Goal: Check status: Check status

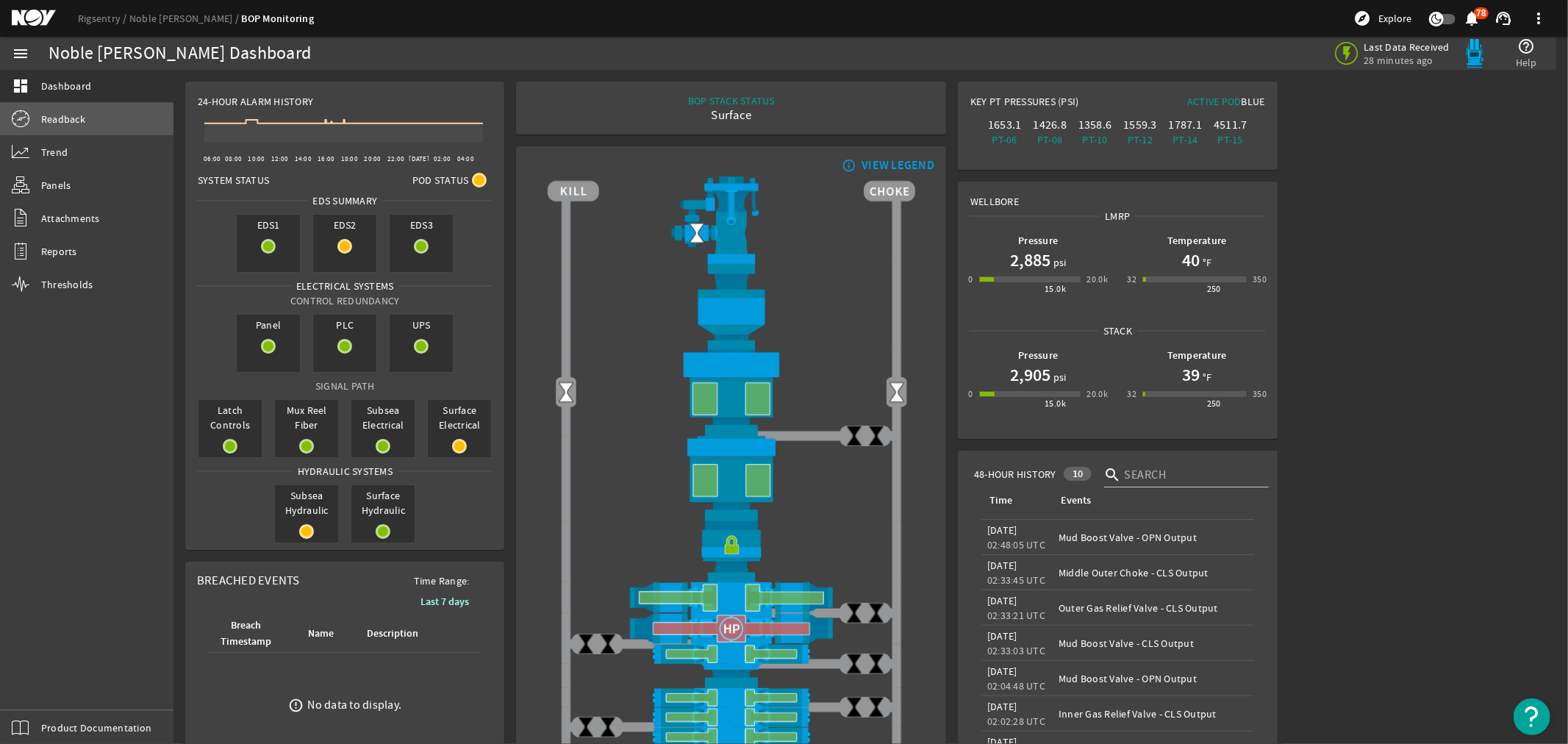
click at [48, 119] on span "Readback" at bounding box center [63, 119] width 44 height 15
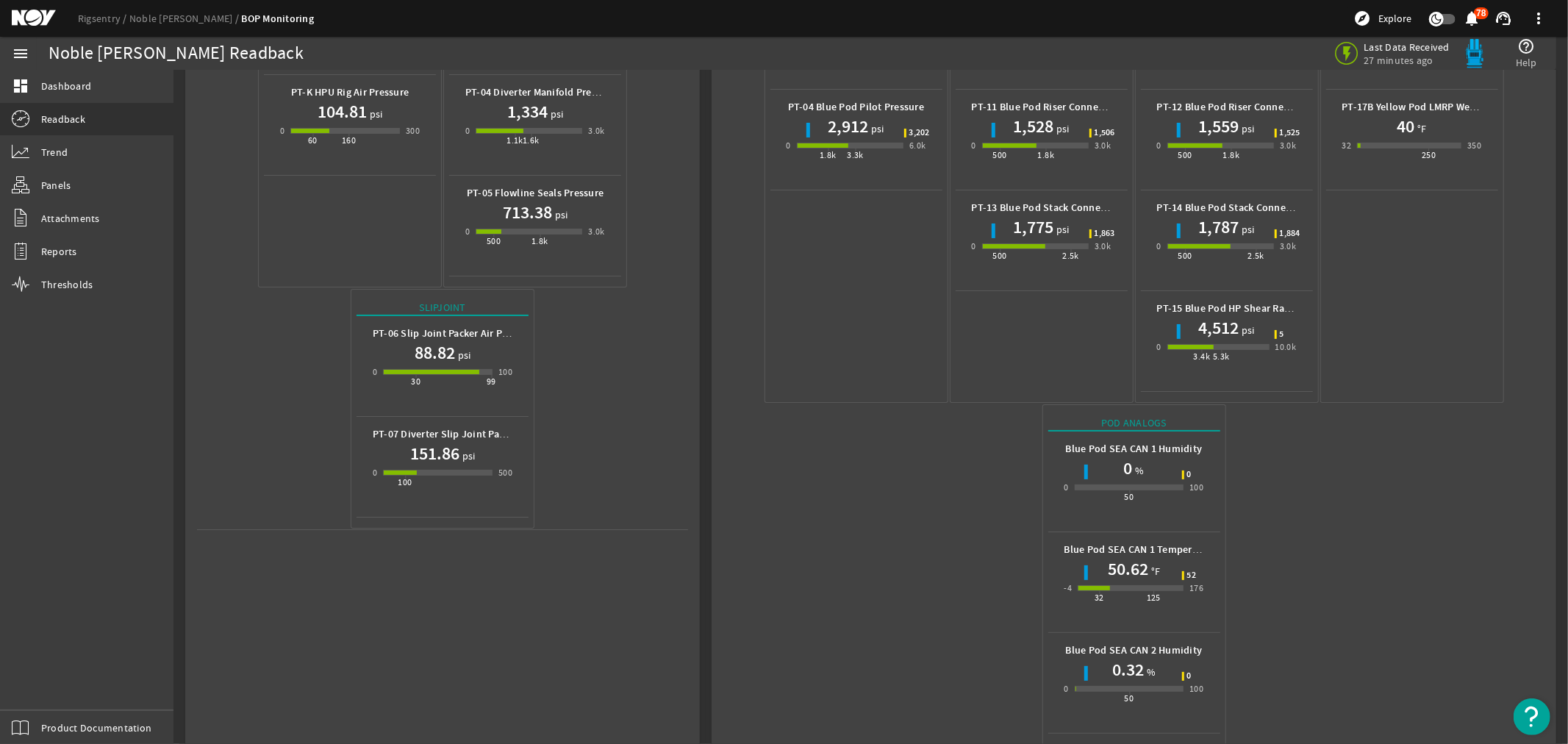
scroll to position [481, 0]
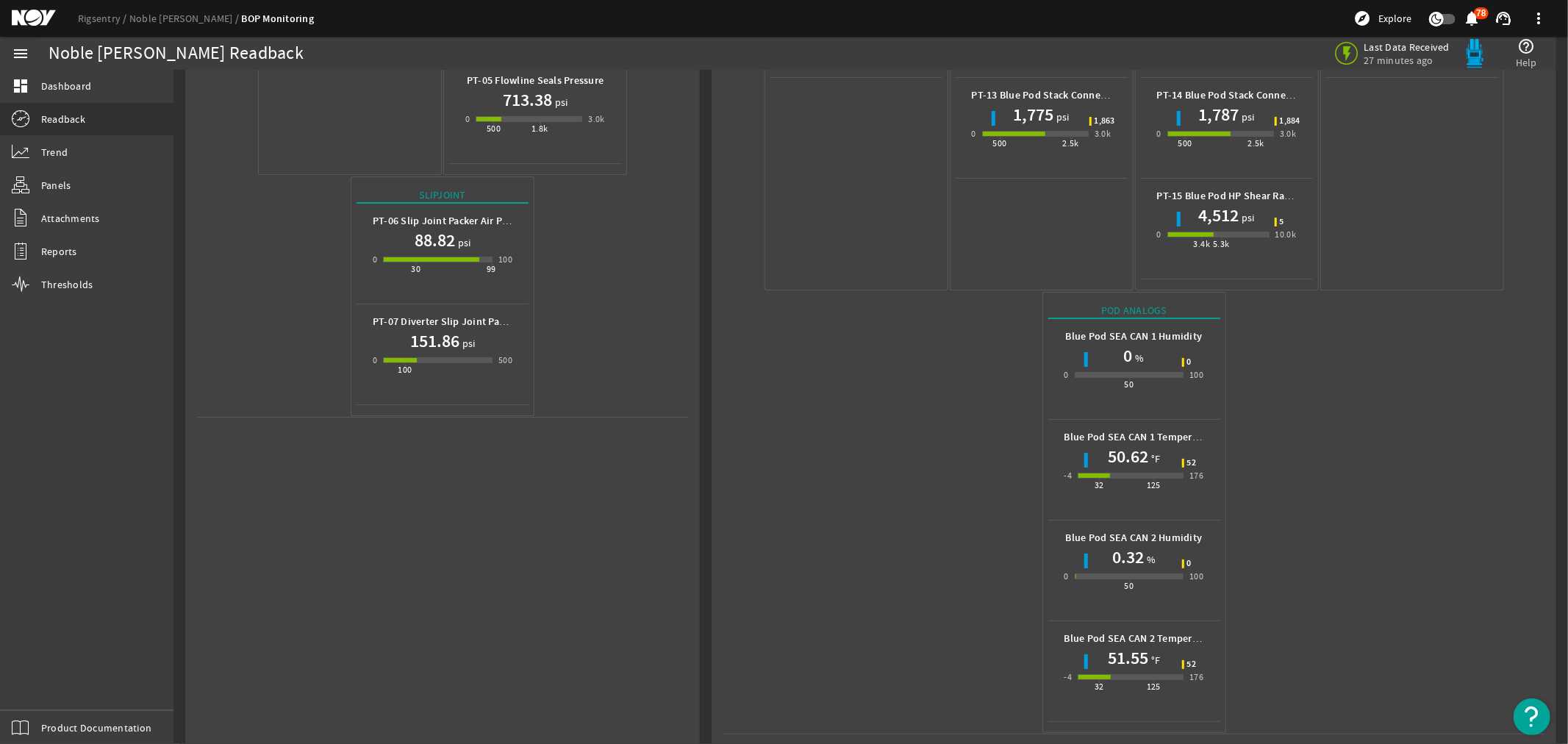
click at [28, 18] on mat-icon at bounding box center [44, 18] width 66 height 18
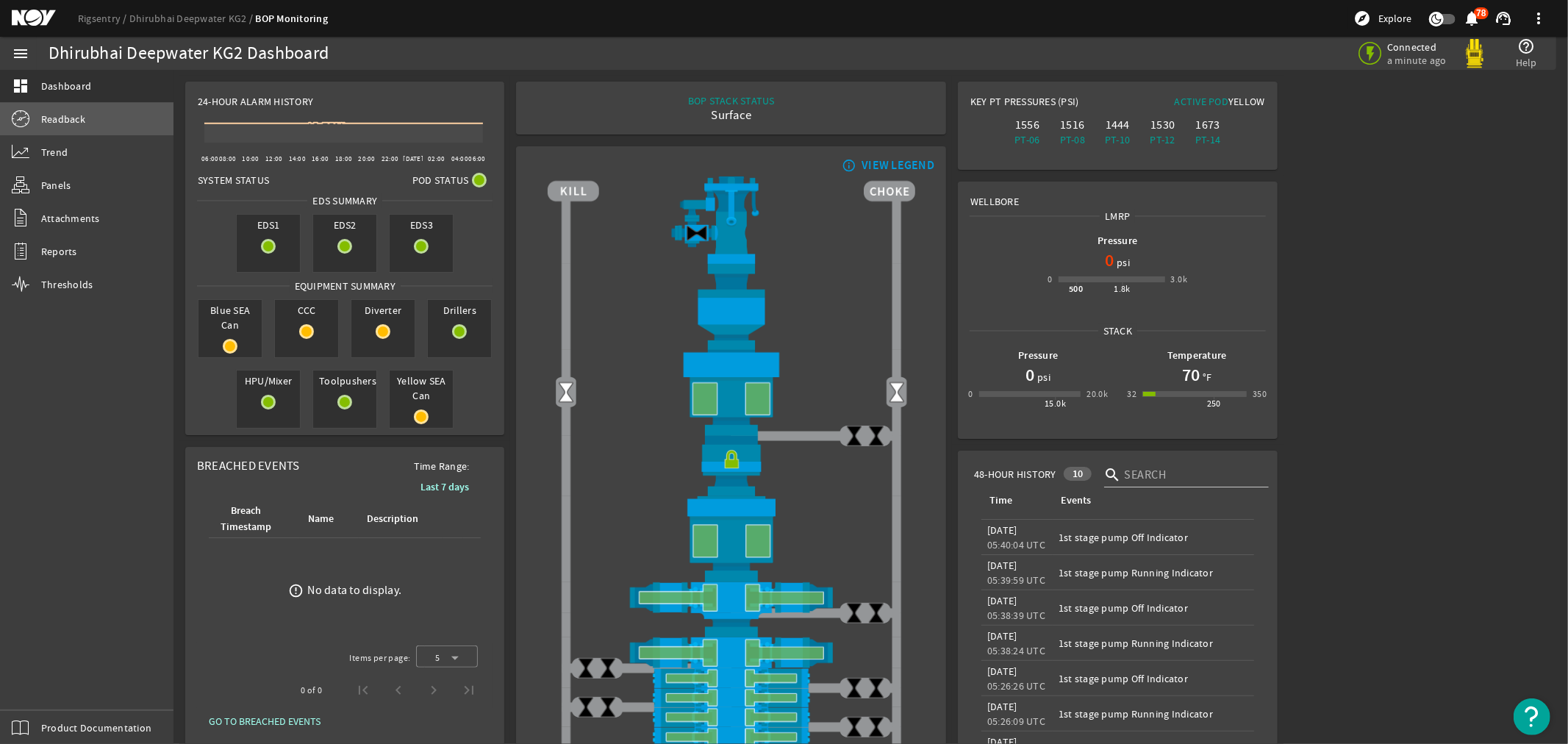
click at [56, 125] on span "Readback" at bounding box center [63, 119] width 44 height 15
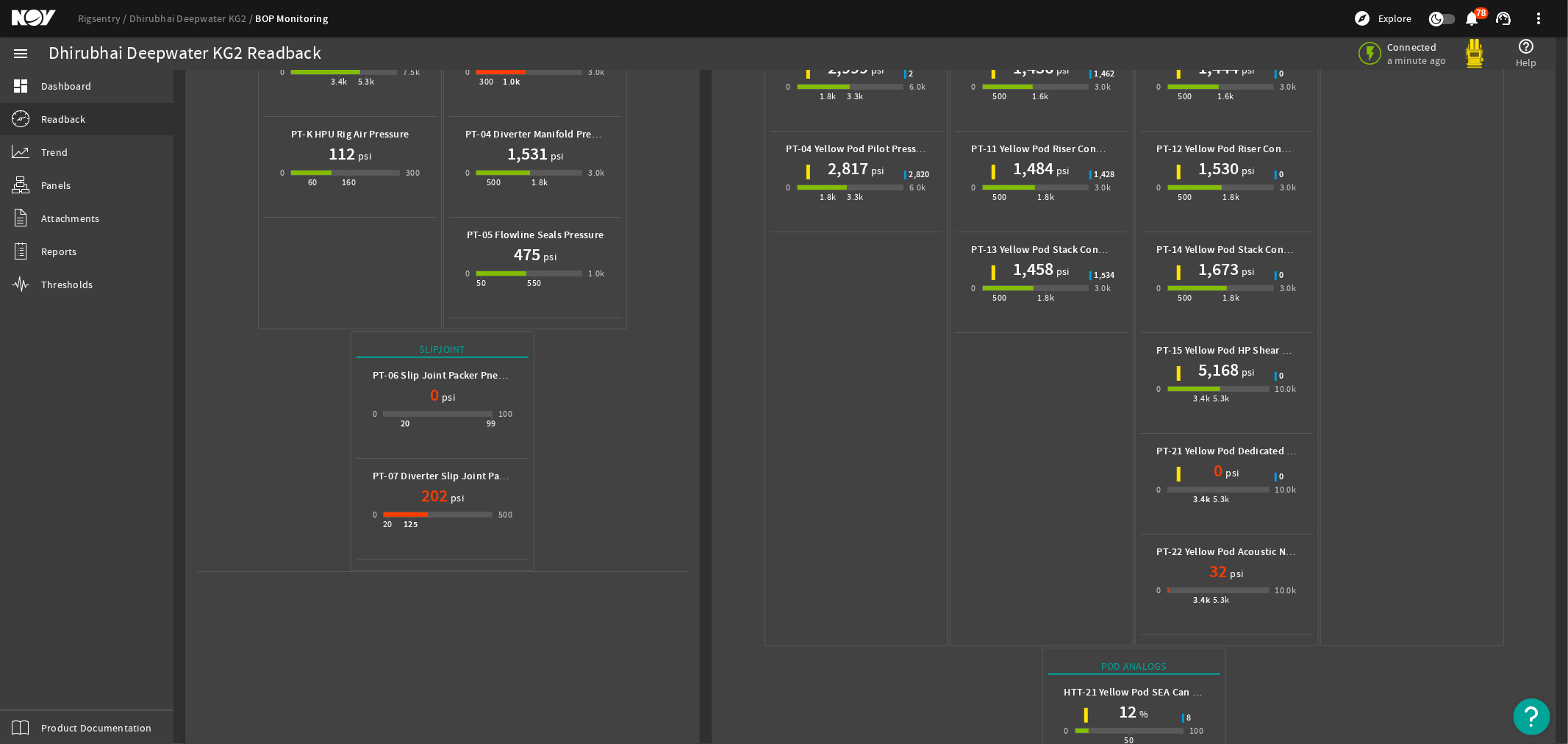
scroll to position [681, 0]
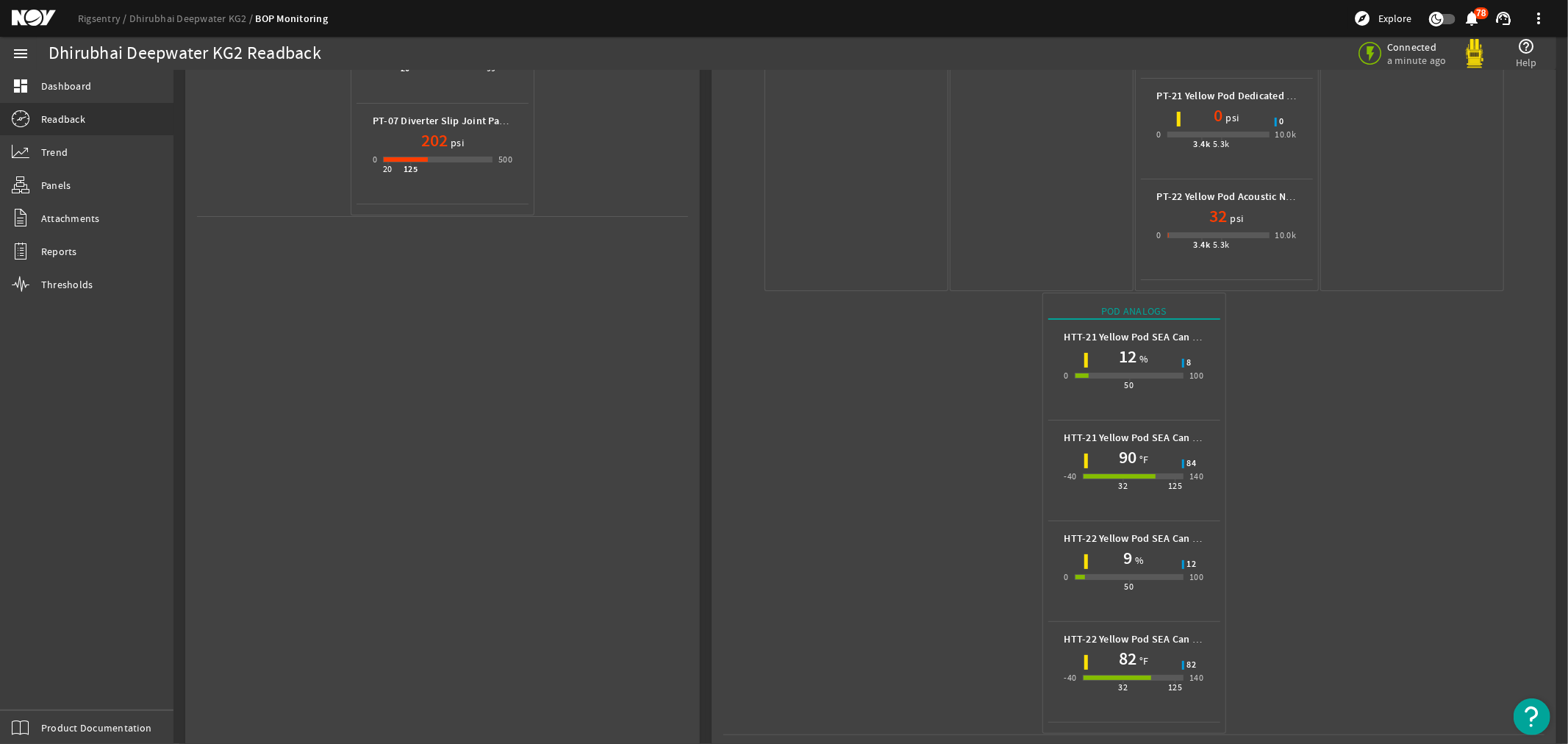
click at [30, 22] on mat-icon at bounding box center [44, 18] width 66 height 18
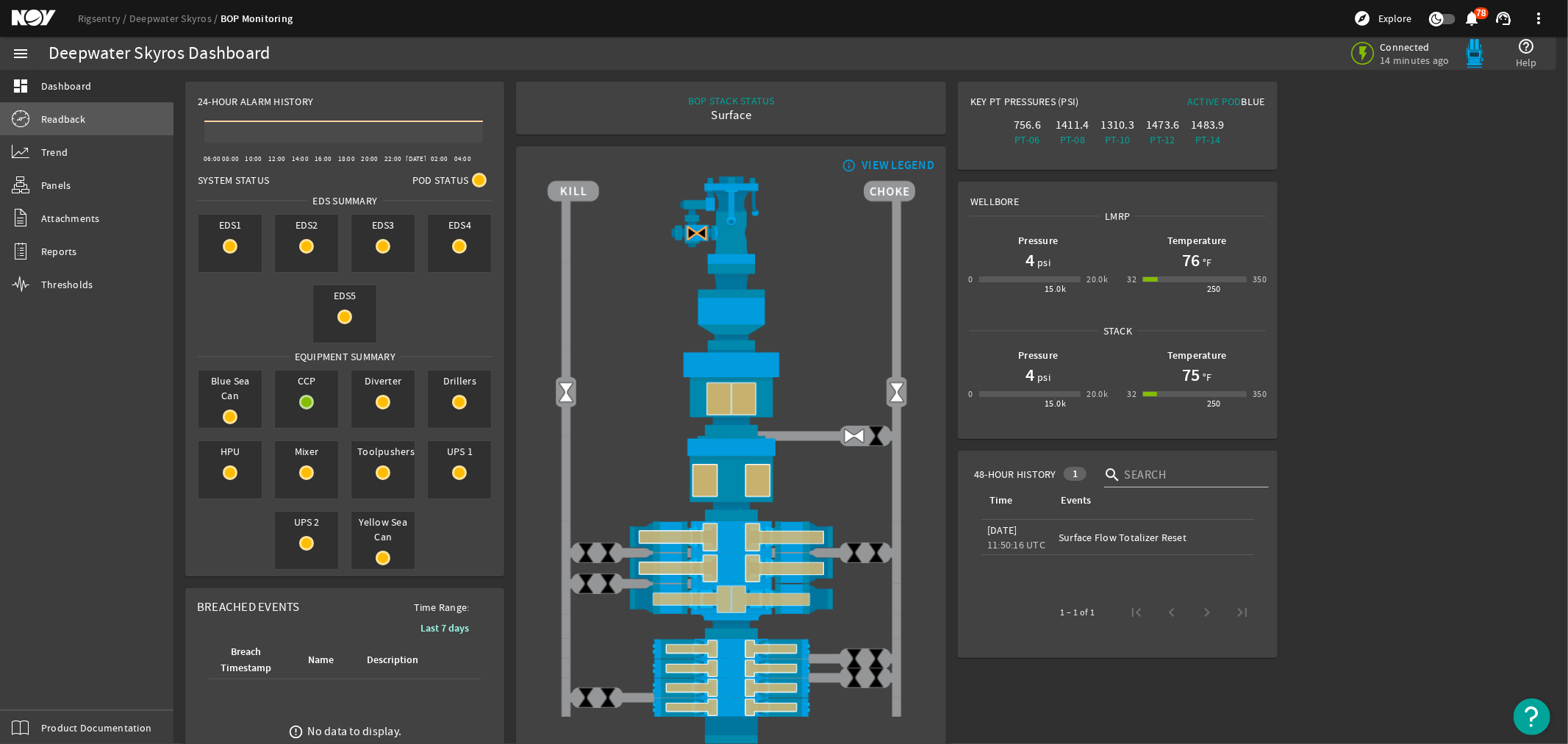
click at [52, 113] on span "Readback" at bounding box center [63, 119] width 44 height 15
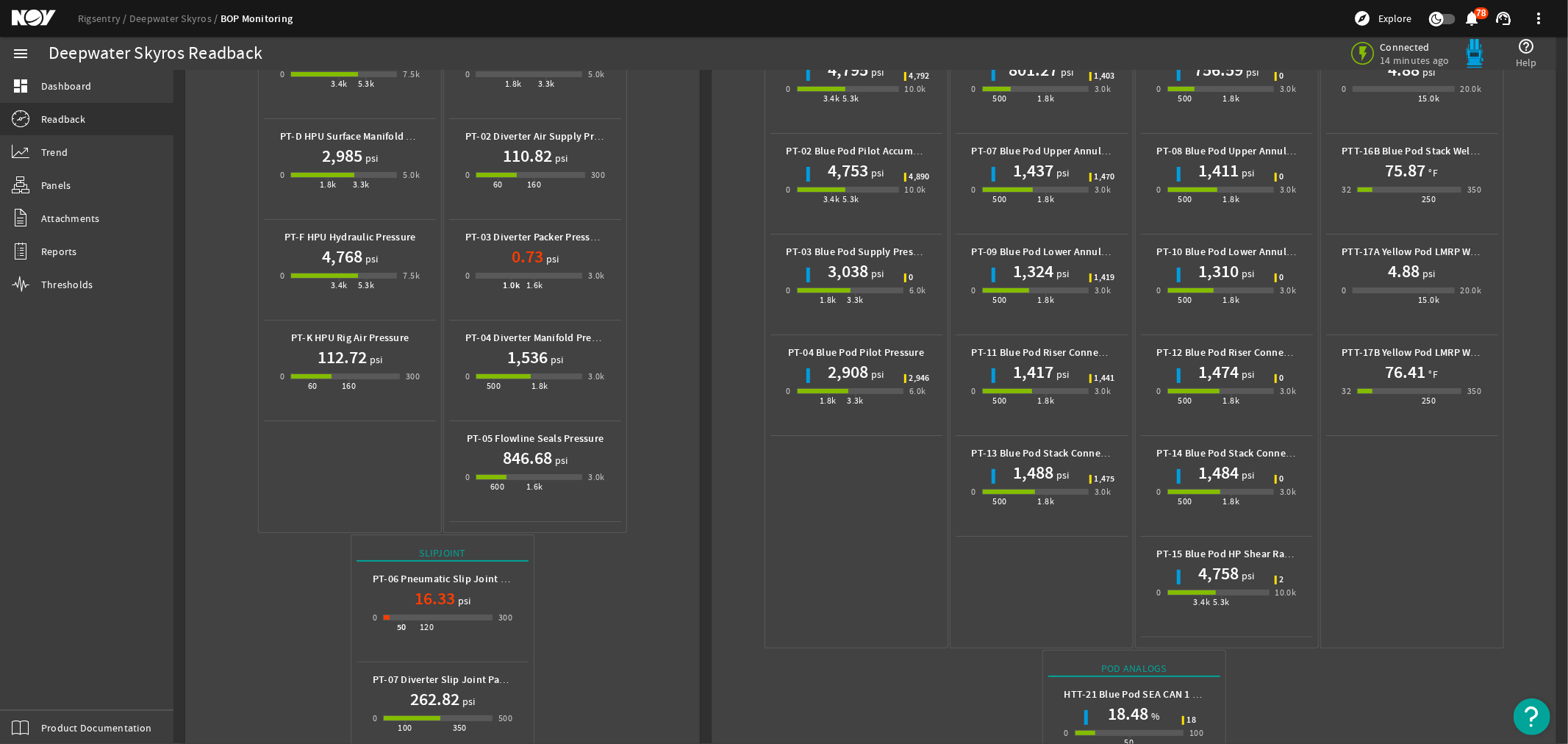
scroll to position [481, 0]
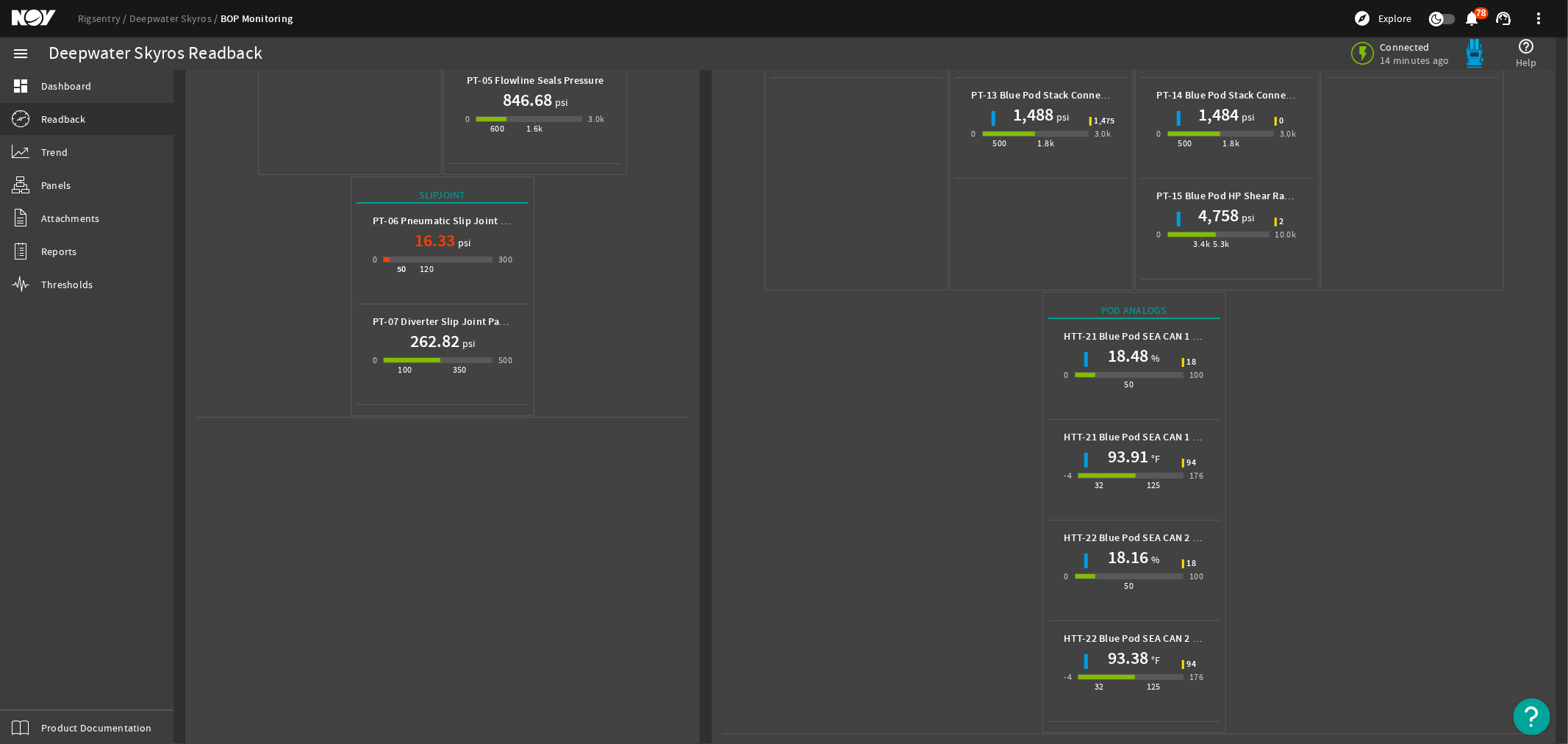
click at [24, 11] on mat-icon at bounding box center [44, 18] width 66 height 18
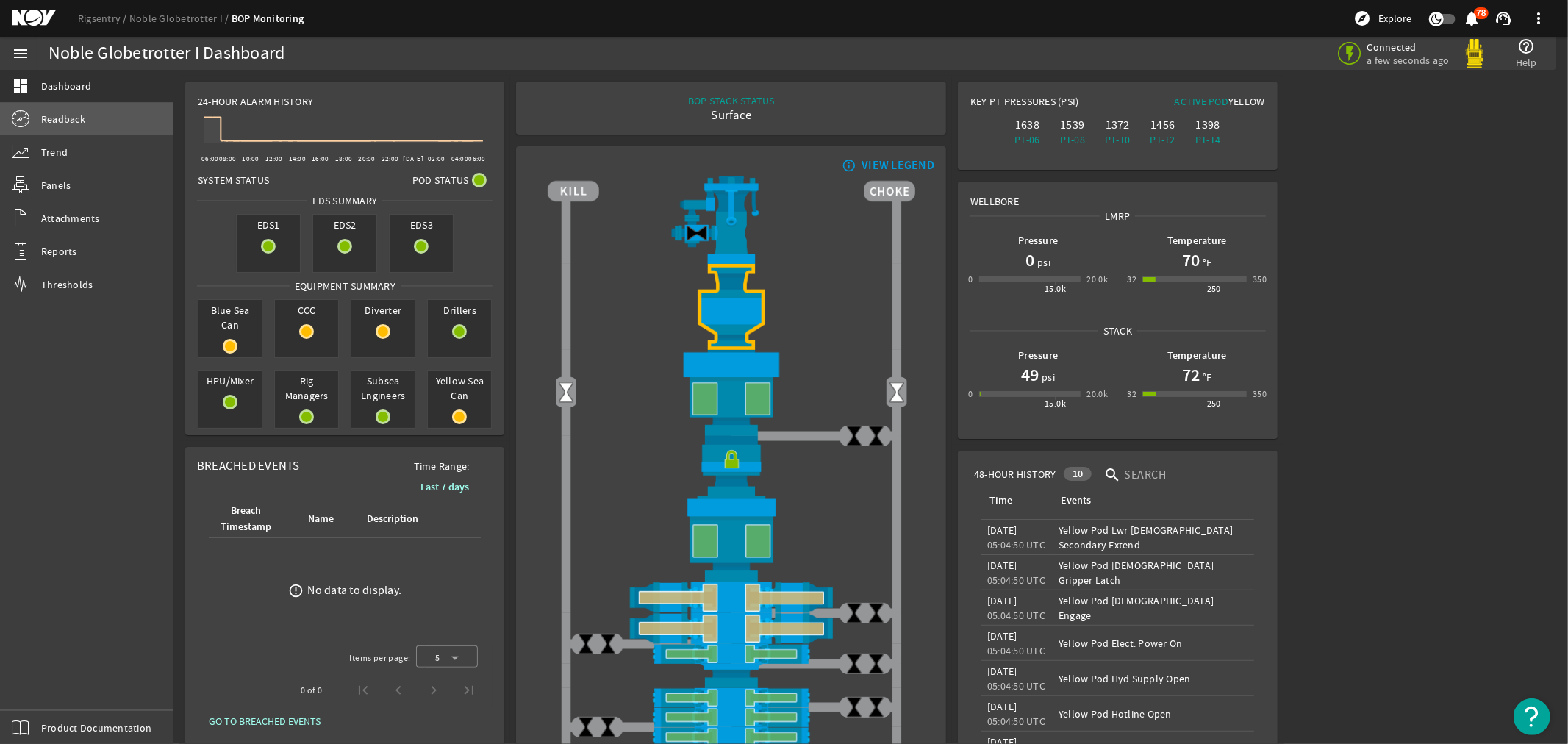
click at [44, 114] on span "Readback" at bounding box center [63, 119] width 44 height 15
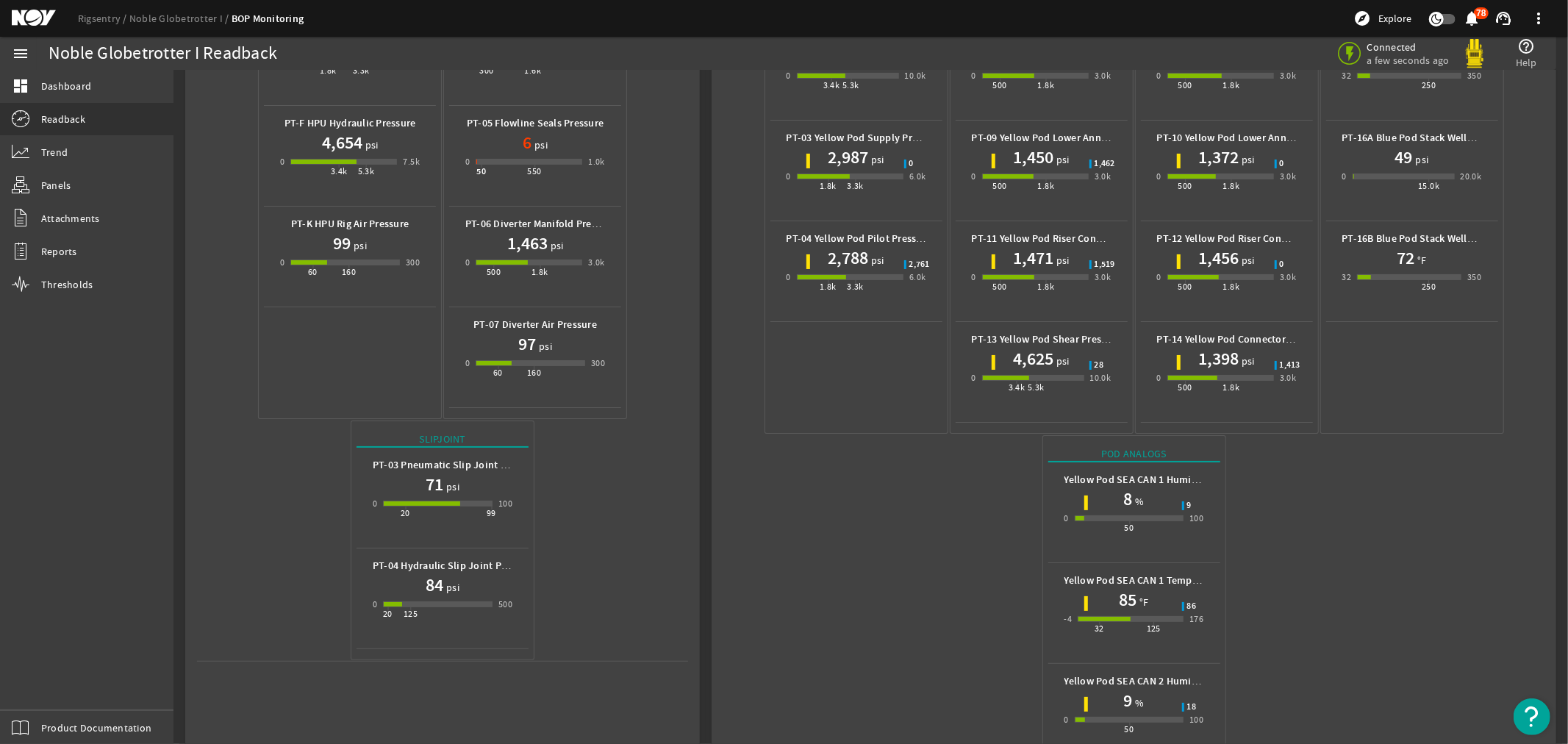
scroll to position [380, 0]
